Goal: Task Accomplishment & Management: Use online tool/utility

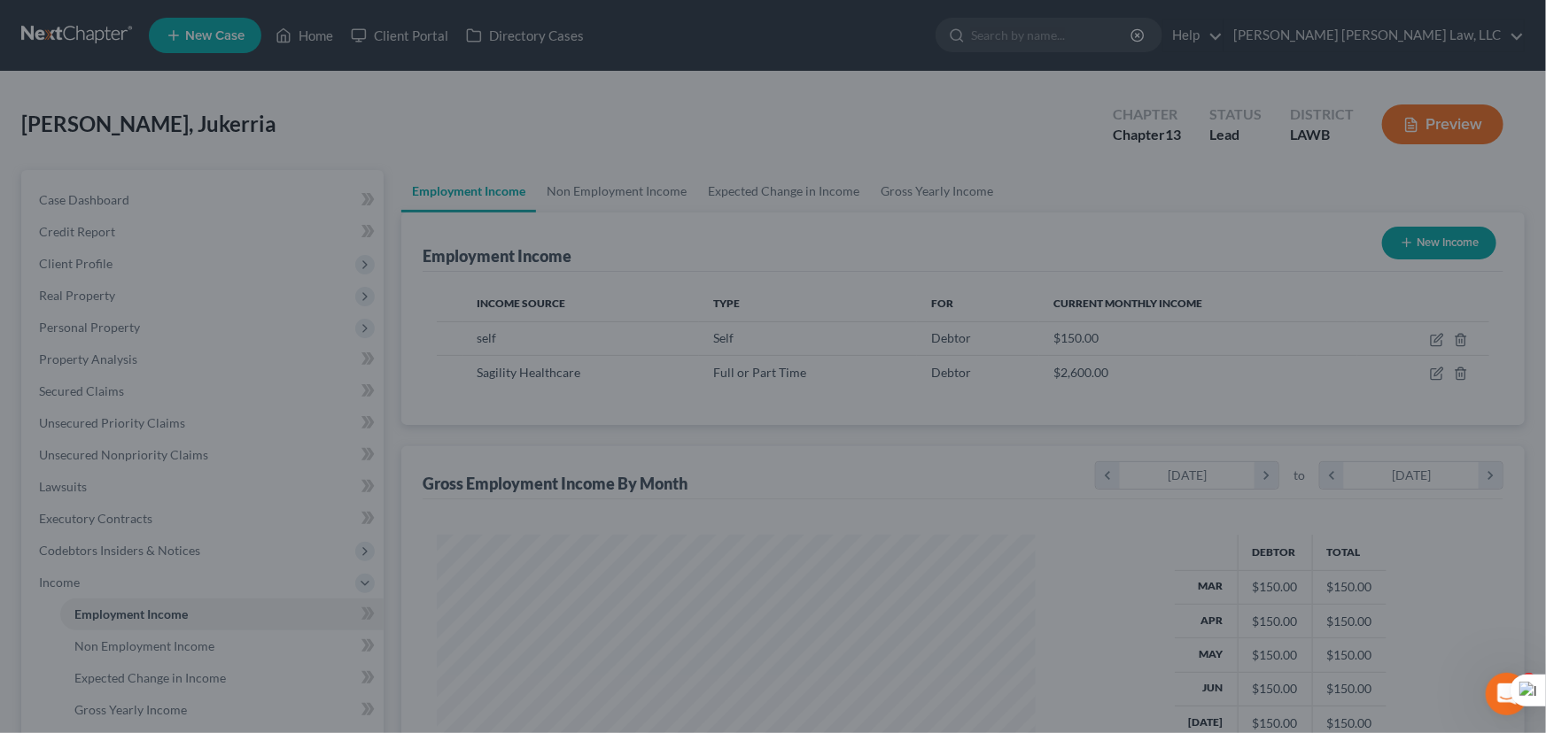
scroll to position [317, 634]
drag, startPoint x: 13, startPoint y: 308, endPoint x: 147, endPoint y: 109, distance: 240.0
click at [14, 308] on div at bounding box center [773, 366] width 1546 height 733
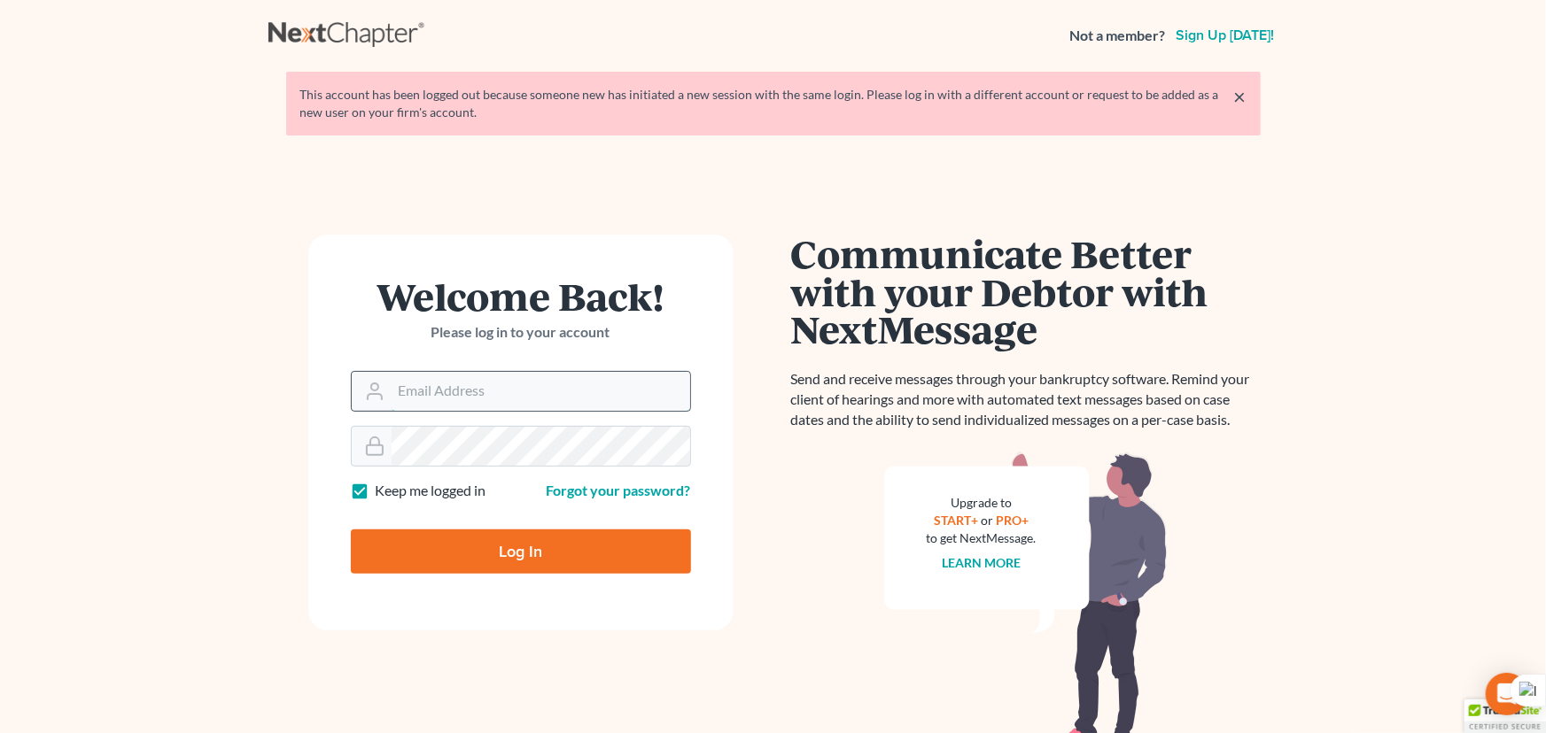
click at [406, 380] on input "Email Address" at bounding box center [541, 391] width 299 height 39
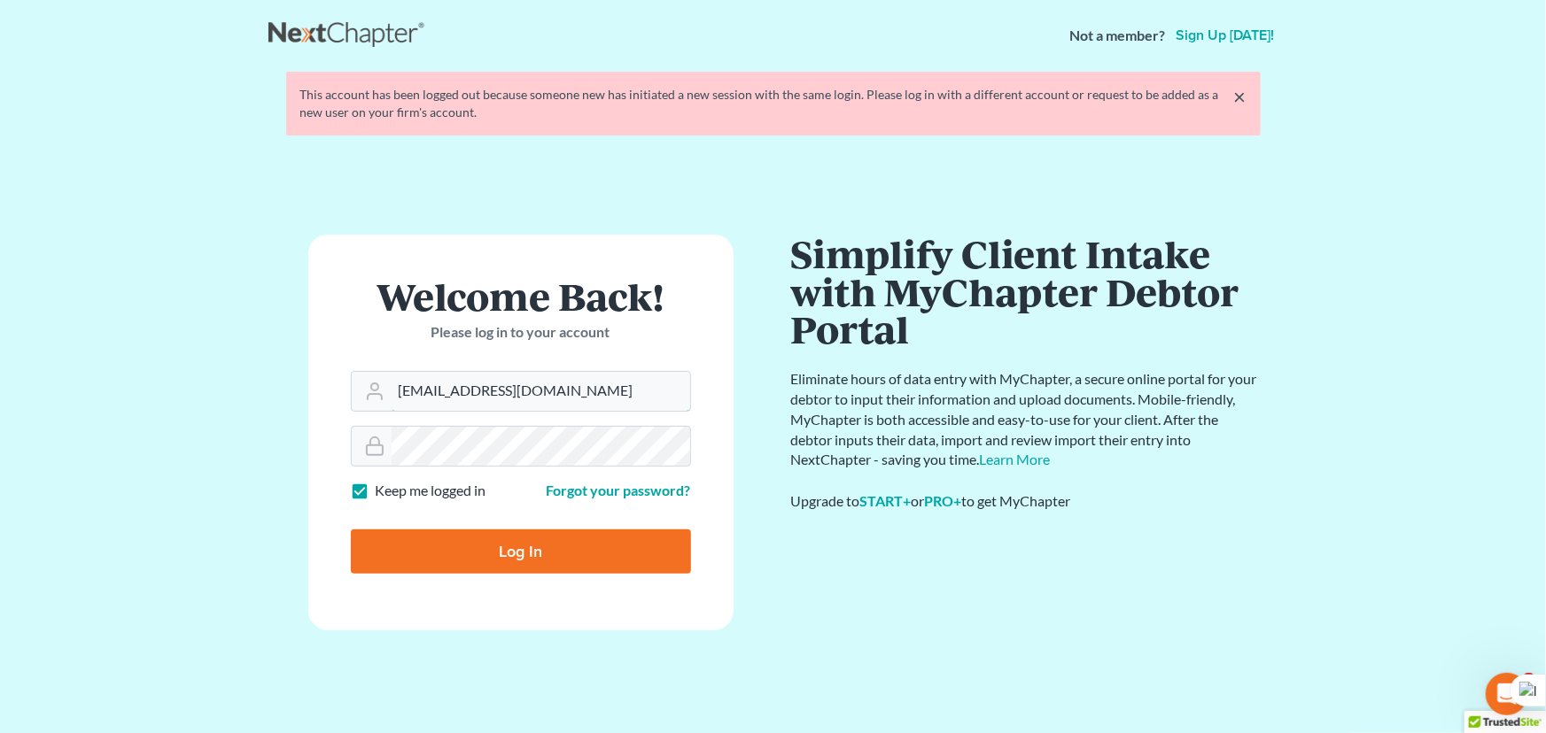
type input "[EMAIL_ADDRESS][DOMAIN_NAME]"
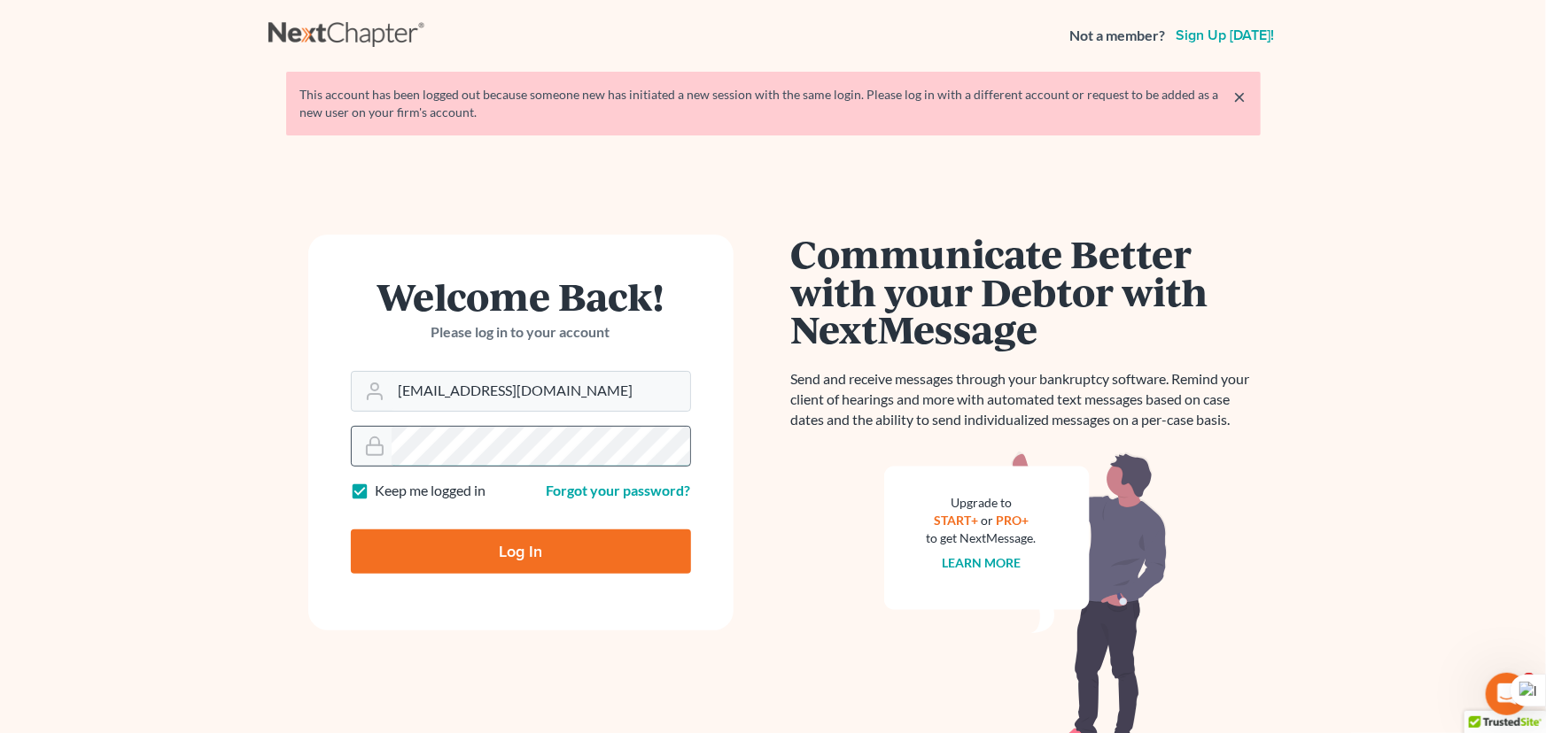
click at [351, 530] on input "Log In" at bounding box center [521, 552] width 340 height 44
type input "Thinking..."
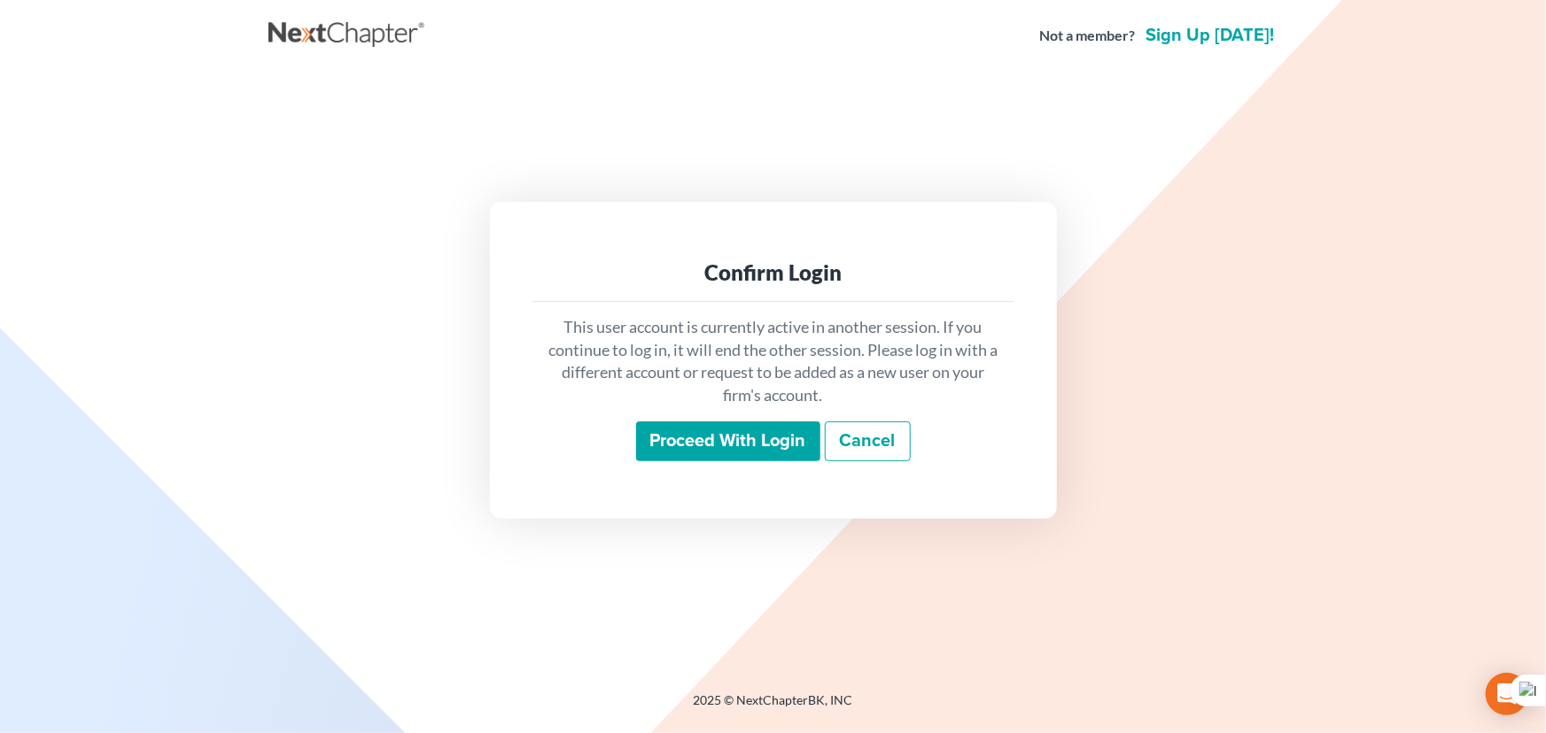
click at [744, 469] on div "This user account is currently active in another session. If you continue to lo…" at bounding box center [773, 389] width 482 height 174
click at [738, 460] on input "Proceed with login" at bounding box center [728, 442] width 184 height 41
